Goal: Task Accomplishment & Management: Use online tool/utility

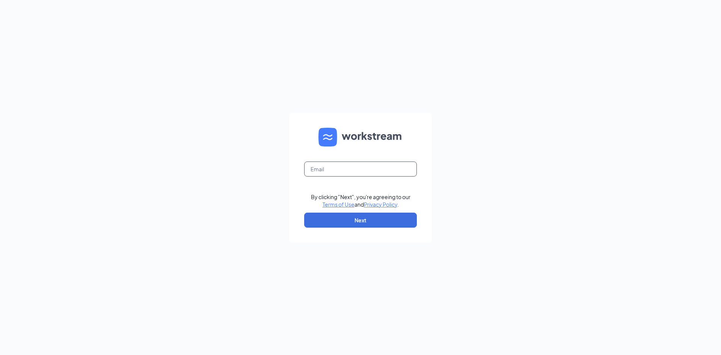
click at [333, 174] on input "text" at bounding box center [360, 168] width 113 height 15
type input "center0603@waxcenter.com"
click at [350, 219] on button "Next" at bounding box center [360, 220] width 113 height 15
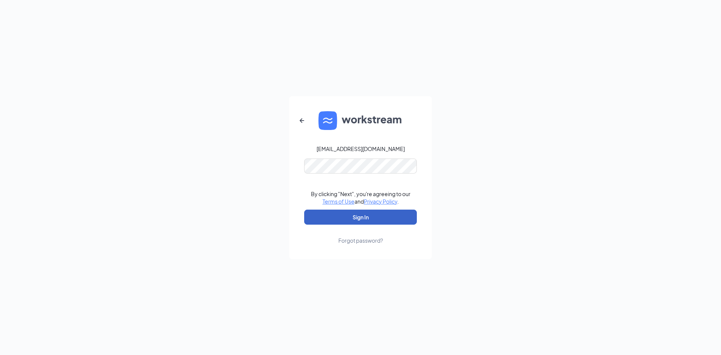
click at [359, 212] on button "Sign In" at bounding box center [360, 217] width 113 height 15
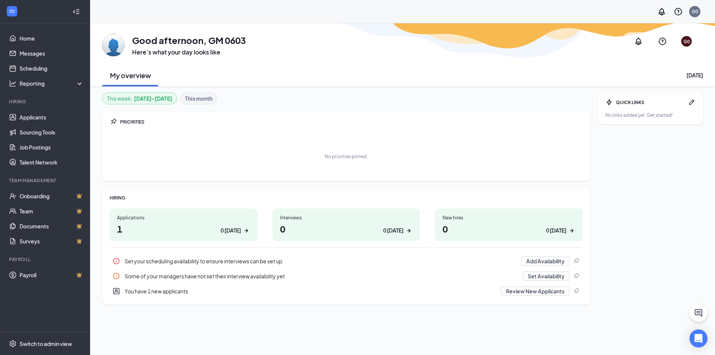
click at [181, 226] on h1 "1 0 [DATE]" at bounding box center [183, 228] width 133 height 13
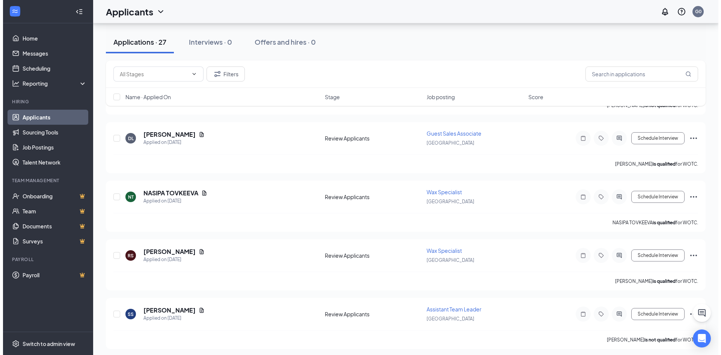
scroll to position [1127, 0]
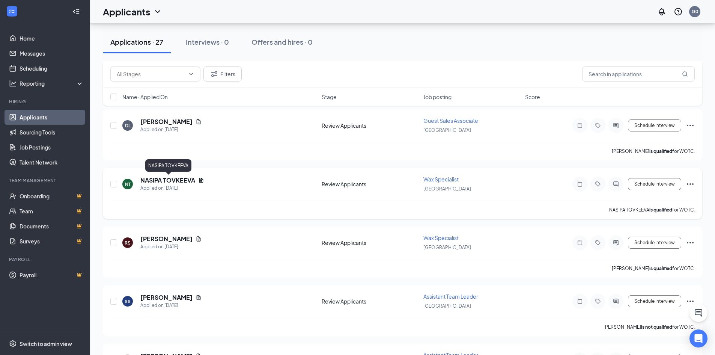
click at [154, 178] on h5 "NASIPA TOVKEEVA" at bounding box center [167, 180] width 55 height 8
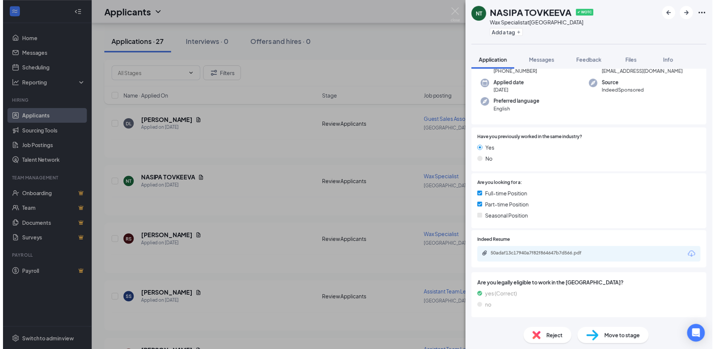
scroll to position [113, 0]
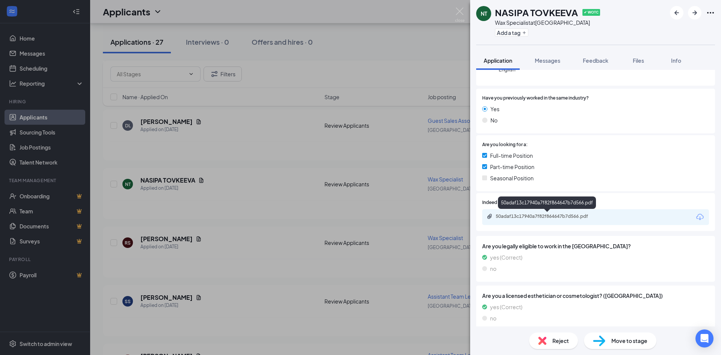
click at [541, 217] on div "50adaf13c17940a7f82f864647b7d566.pdf" at bounding box center [548, 216] width 105 height 6
drag, startPoint x: 417, startPoint y: 66, endPoint x: 216, endPoint y: 30, distance: 204.1
click at [417, 66] on div "NT NASIPA TOVKEEVA ✔ WOTC Wax Specialist at [GEOGRAPHIC_DATA] Add a tag Applica…" at bounding box center [360, 177] width 721 height 355
